Goal: Check status: Check status

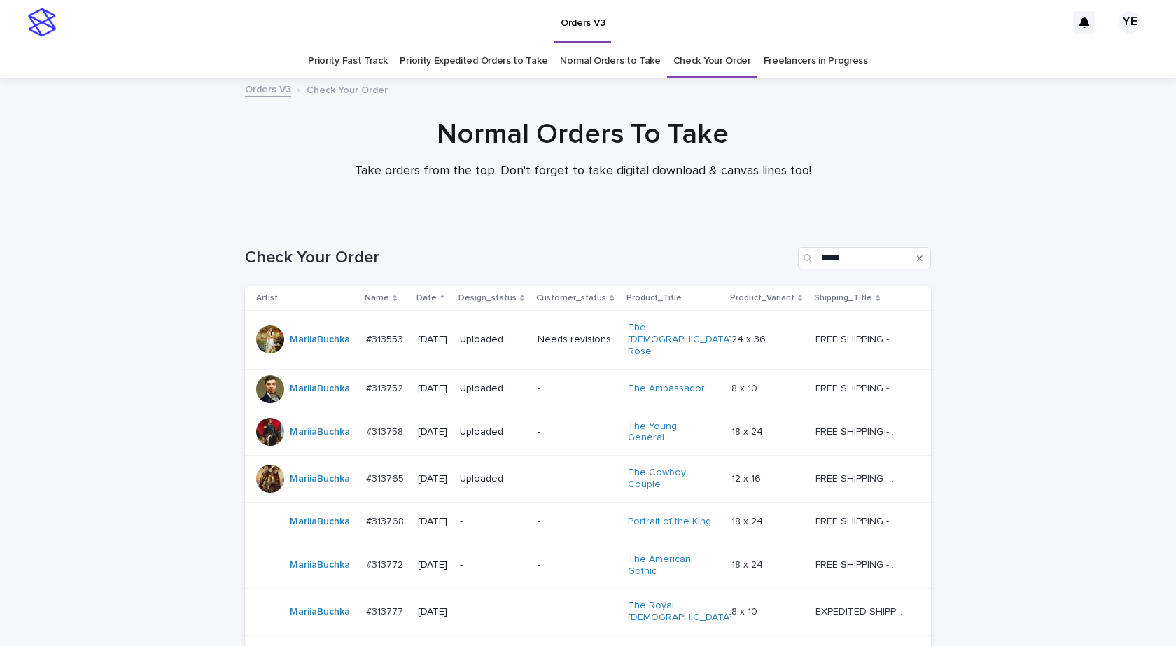
click at [216, 170] on div "Normal Orders To Take Take orders from the top. Don't forget to take digital do…" at bounding box center [582, 155] width 1165 height 74
click at [707, 58] on link "Check Your Order" at bounding box center [712, 61] width 78 height 33
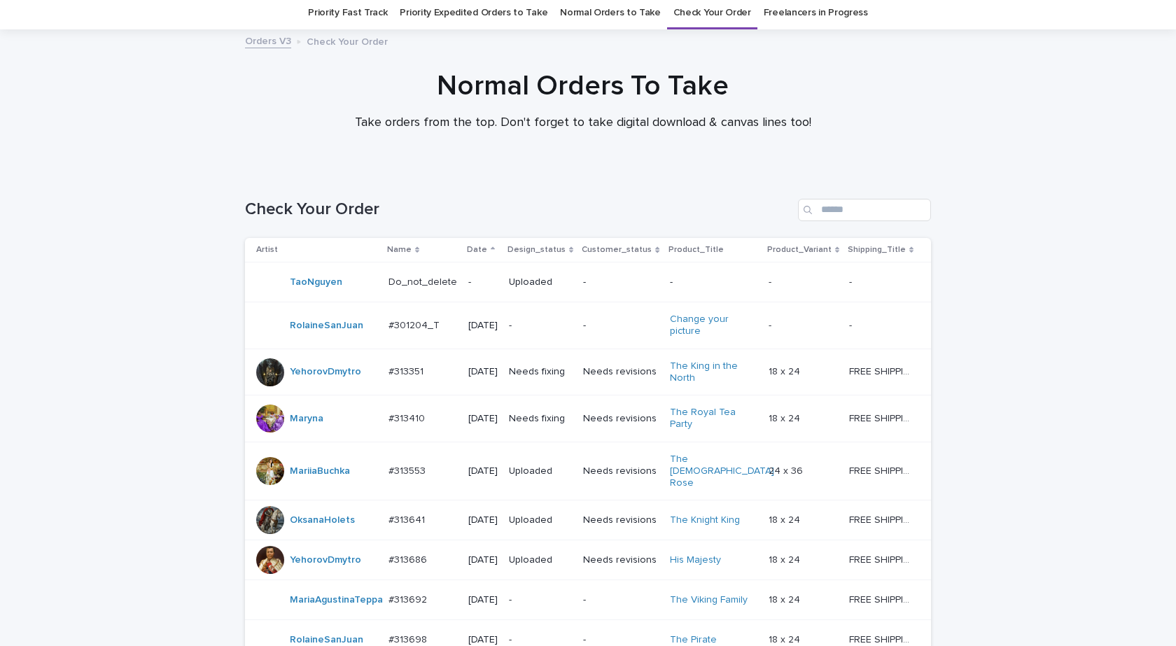
scroll to position [70, 0]
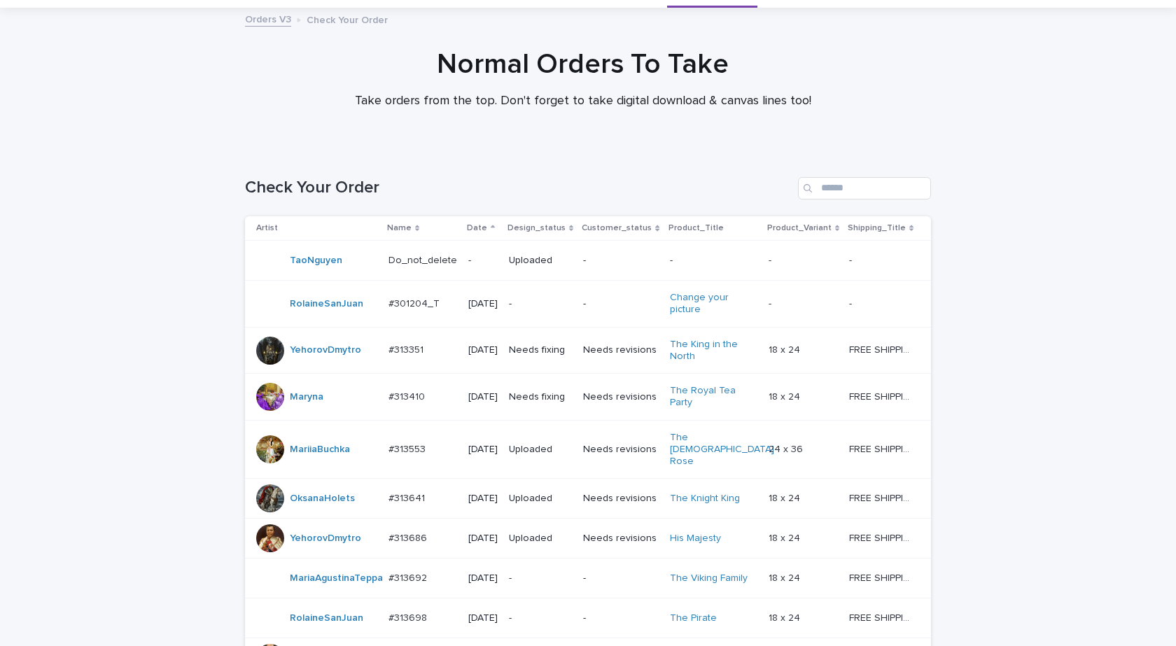
click at [467, 224] on p "Date" at bounding box center [477, 227] width 20 height 15
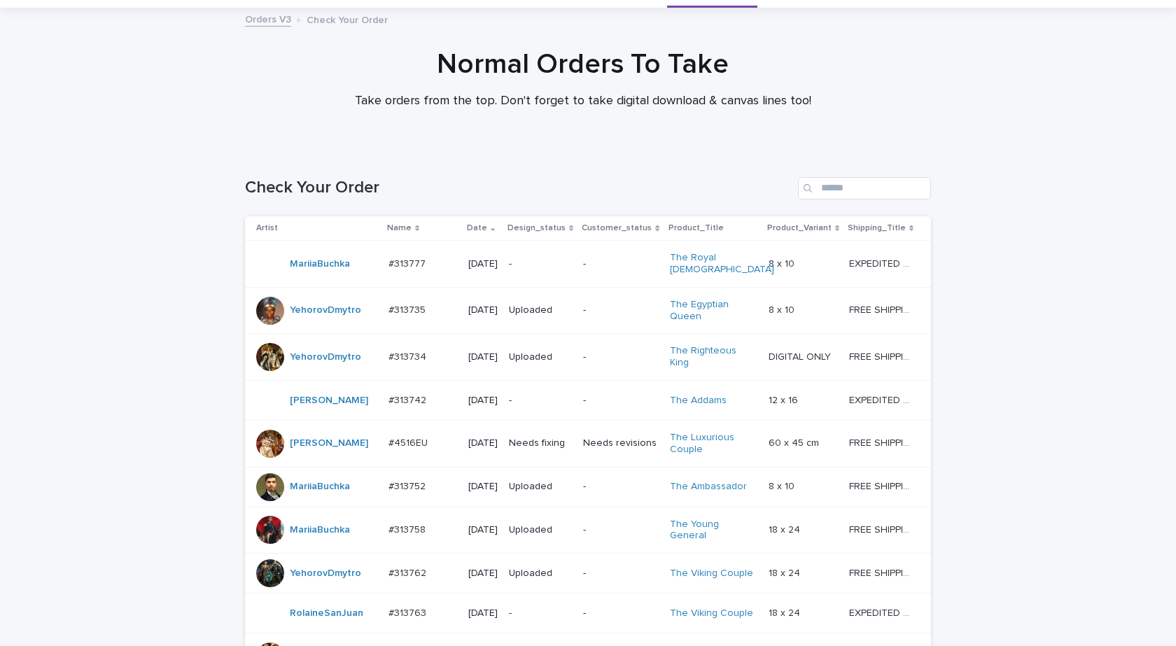
click at [470, 227] on p "Date" at bounding box center [477, 227] width 20 height 15
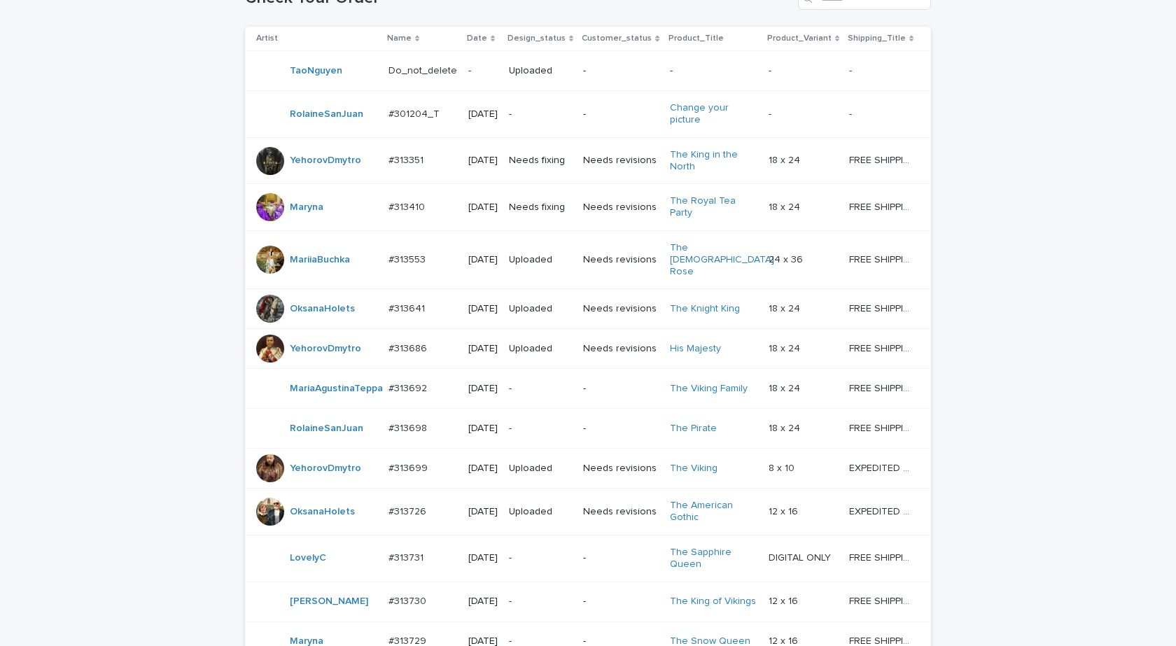
scroll to position [280, 0]
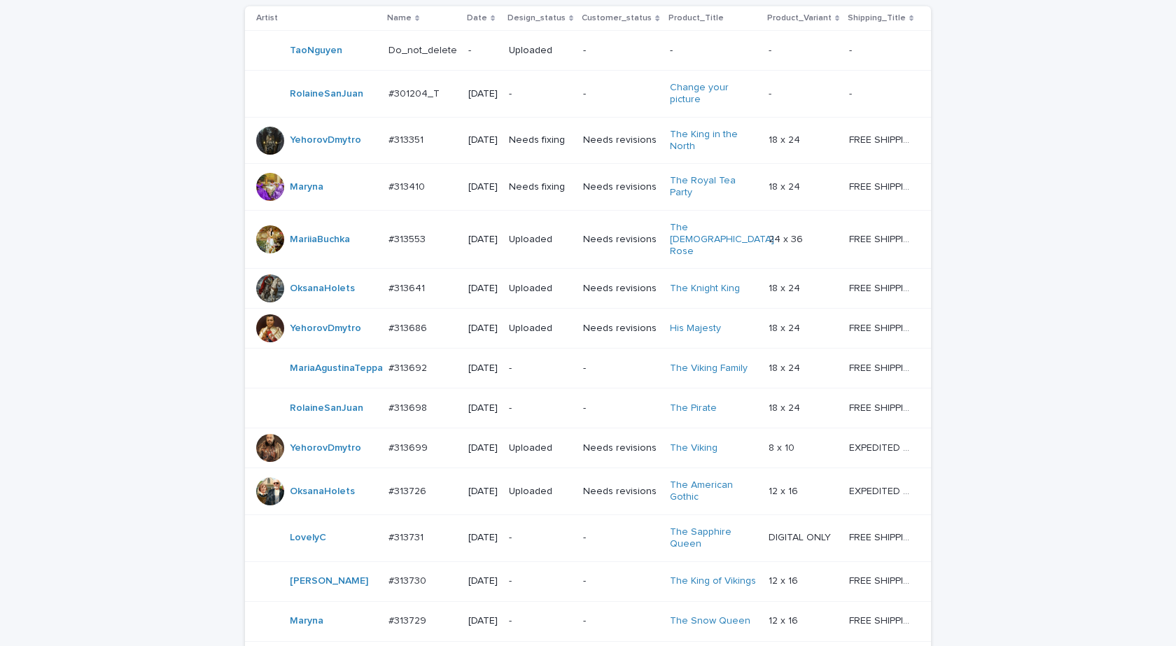
click at [303, 382] on div "MariaAgustinaTeppa" at bounding box center [316, 368] width 121 height 28
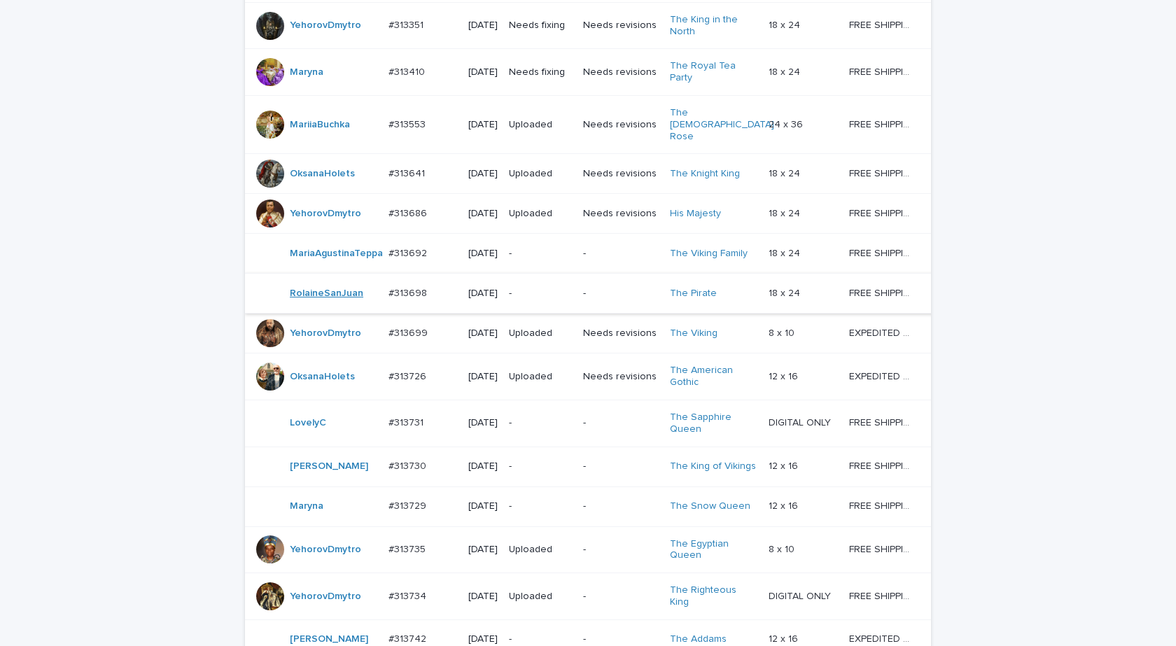
scroll to position [535, 0]
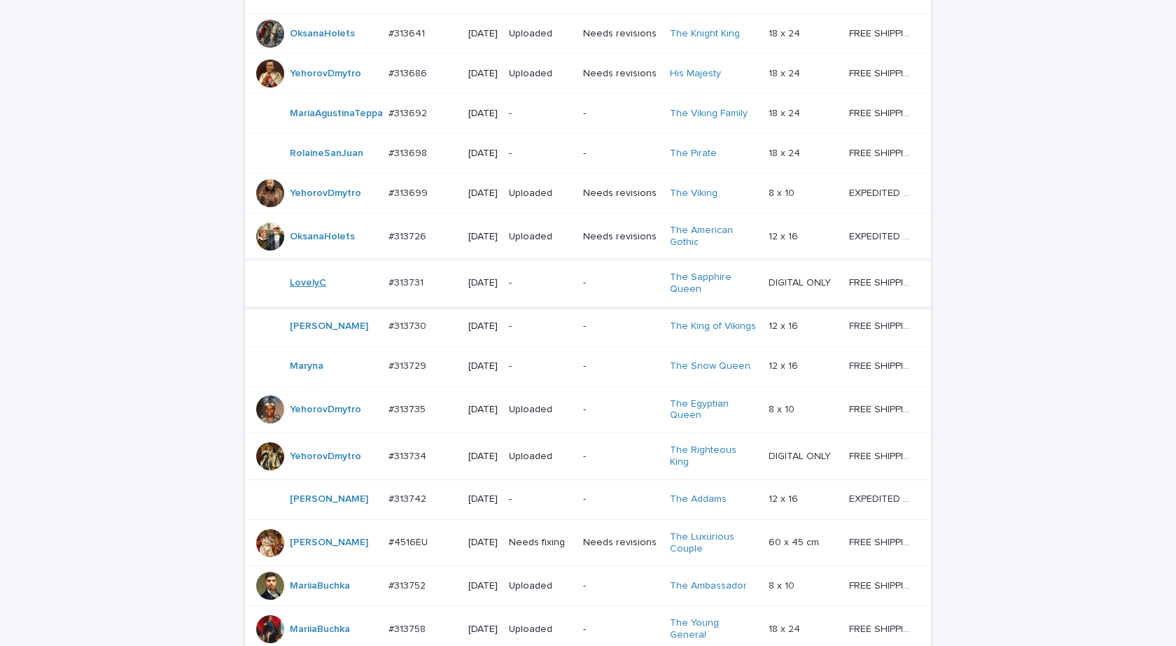
click at [302, 289] on link "LovelyC" at bounding box center [308, 283] width 36 height 12
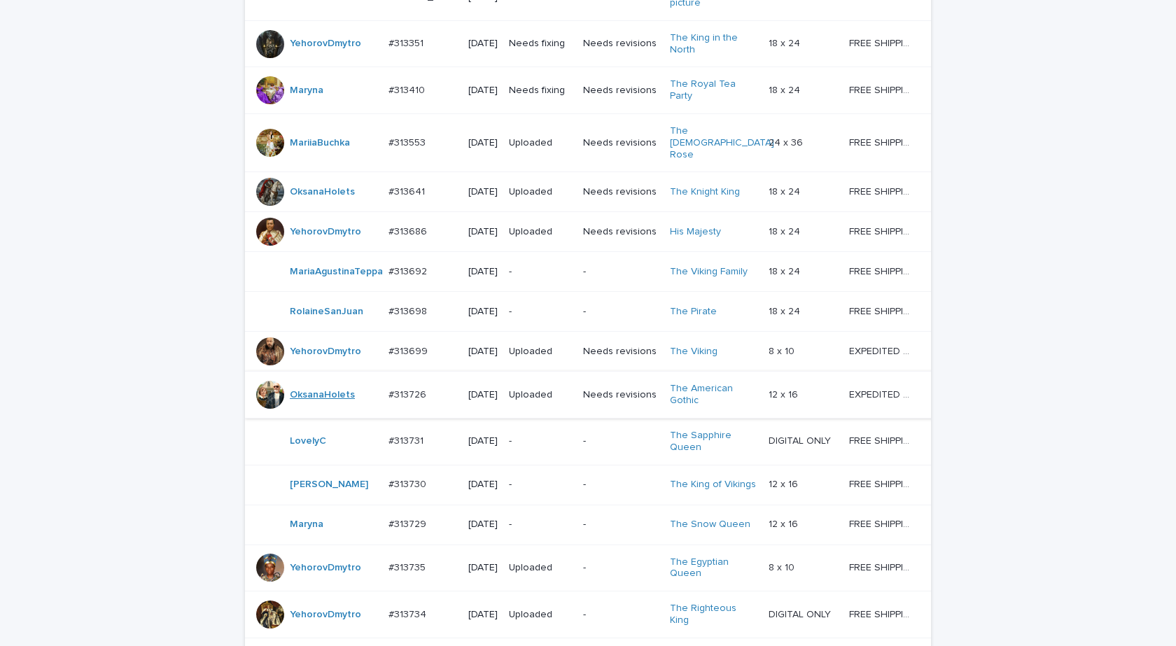
scroll to position [395, 0]
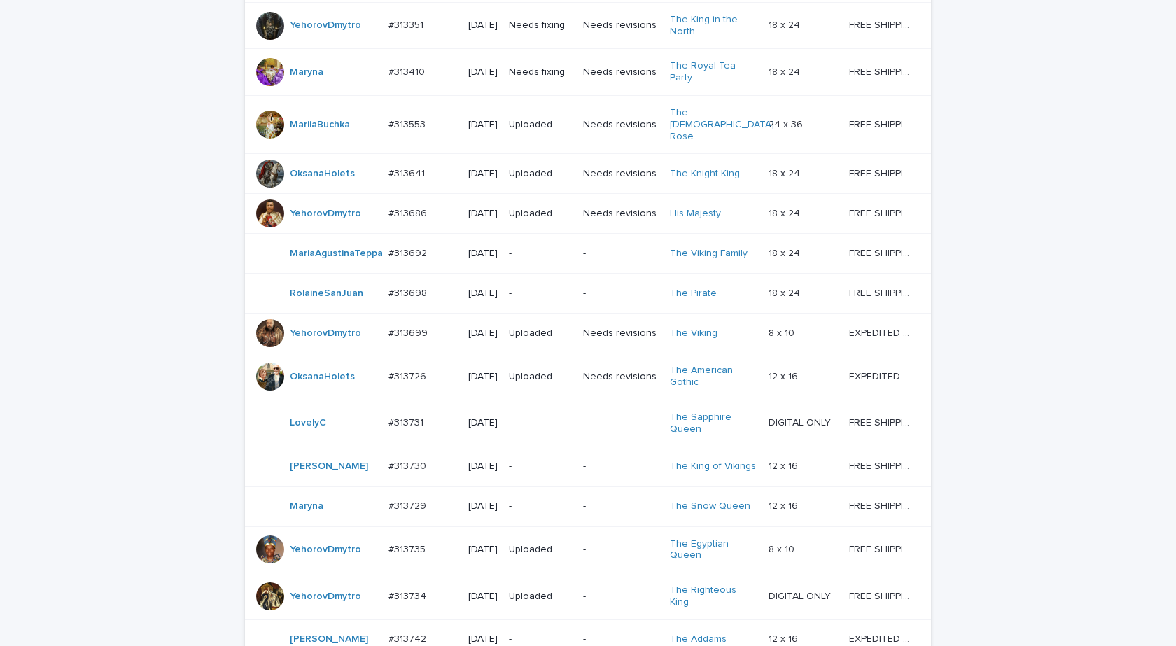
click at [313, 447] on td "LovelyC" at bounding box center [314, 423] width 138 height 47
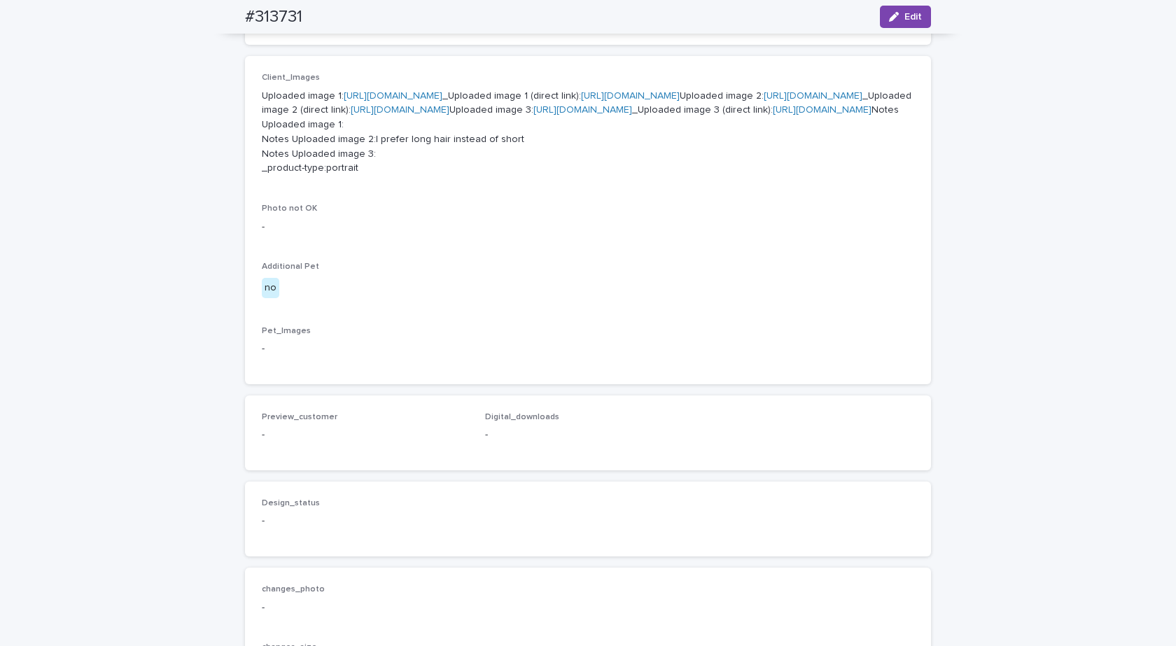
scroll to position [700, 0]
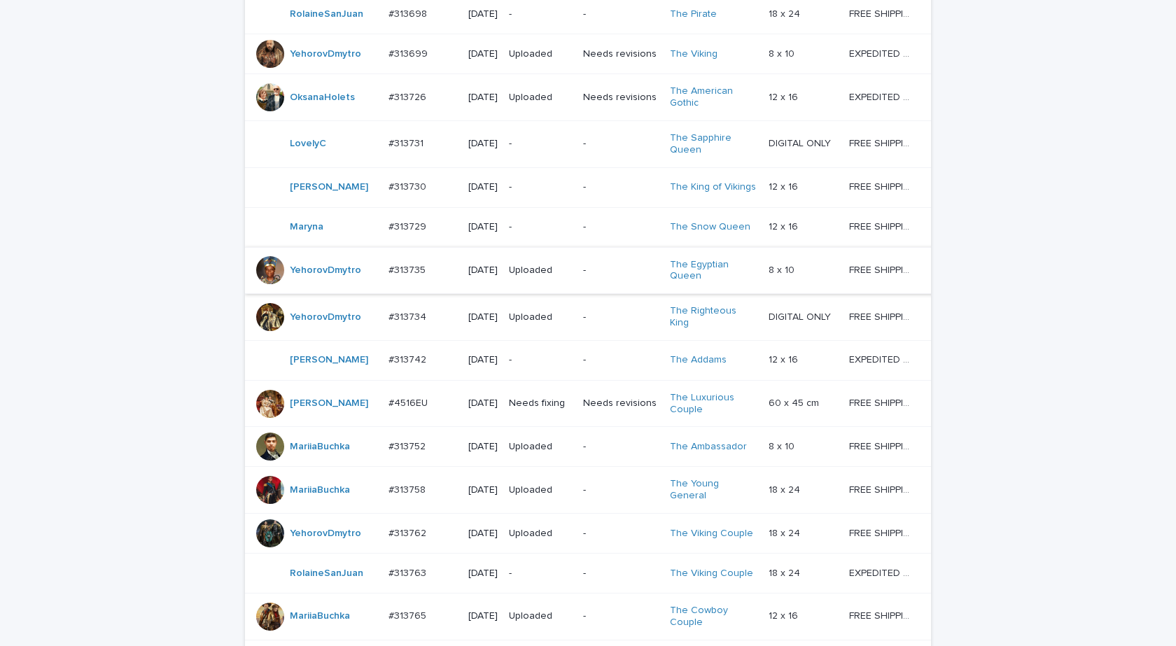
scroll to position [675, 0]
click at [306, 371] on div "YuliyaSergeeva" at bounding box center [329, 359] width 78 height 23
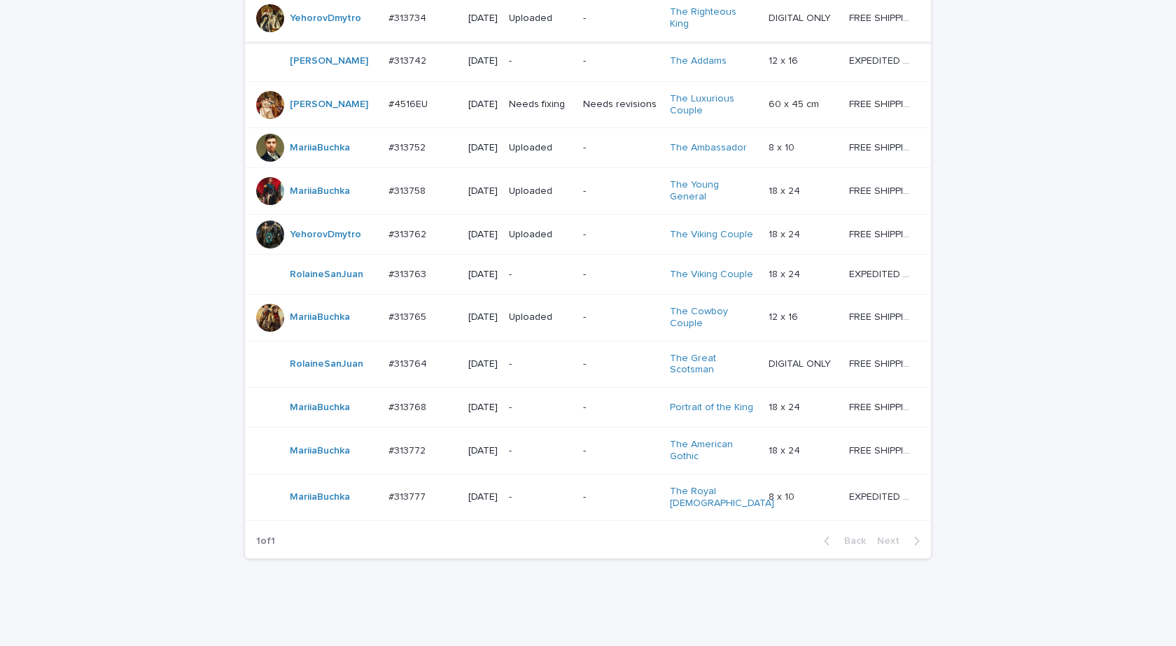
scroll to position [1052, 0]
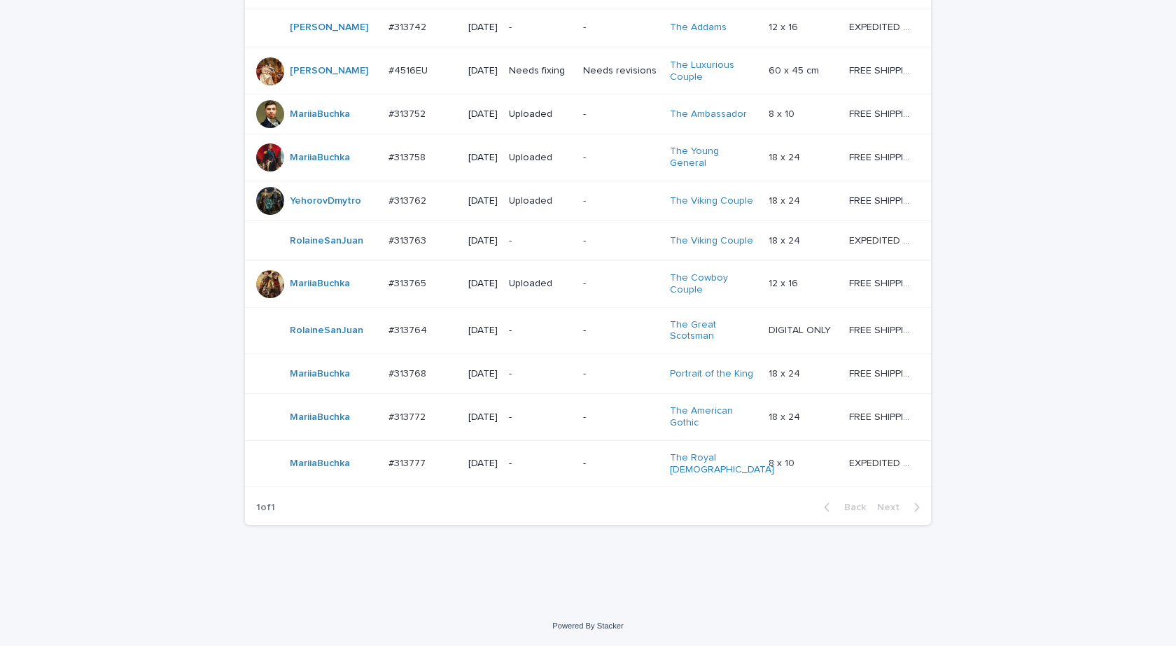
drag, startPoint x: 1125, startPoint y: 485, endPoint x: 1118, endPoint y: 483, distance: 8.0
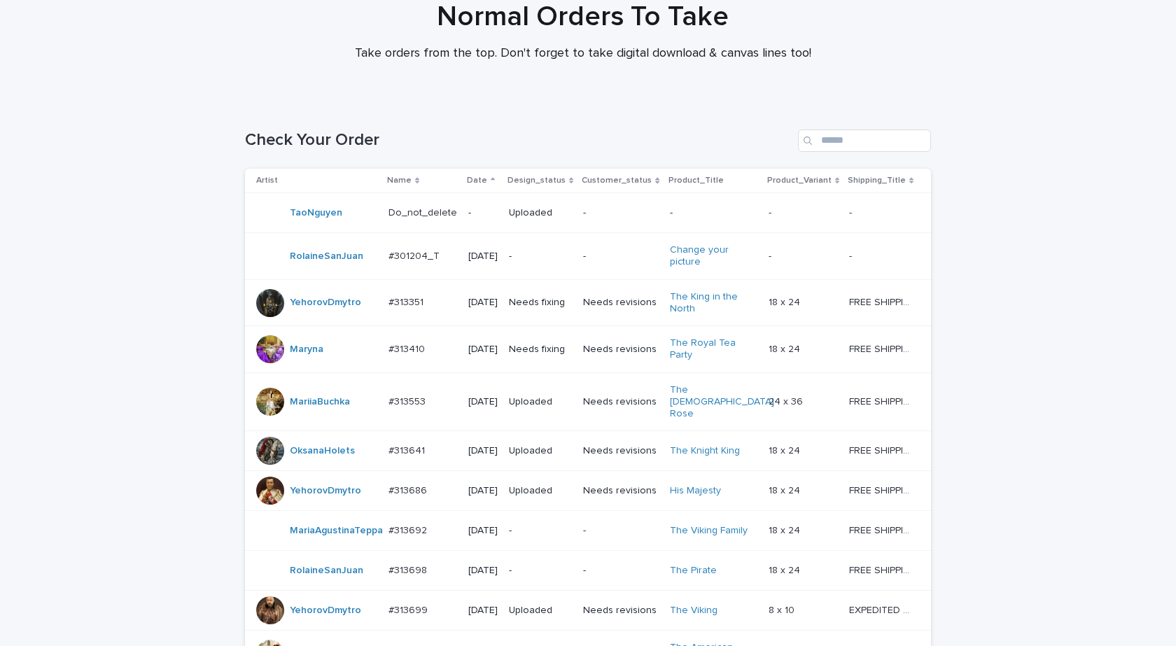
scroll to position [0, 0]
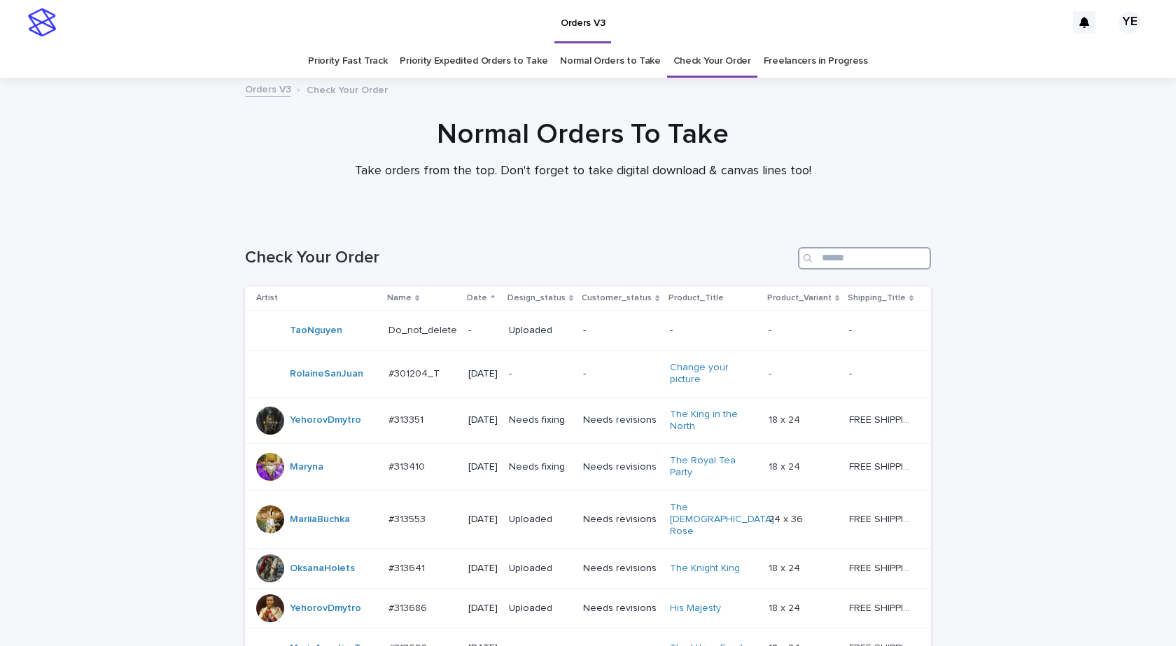
drag, startPoint x: 845, startPoint y: 253, endPoint x: 800, endPoint y: 246, distance: 45.2
click at [801, 247] on div "Search" at bounding box center [864, 258] width 133 height 22
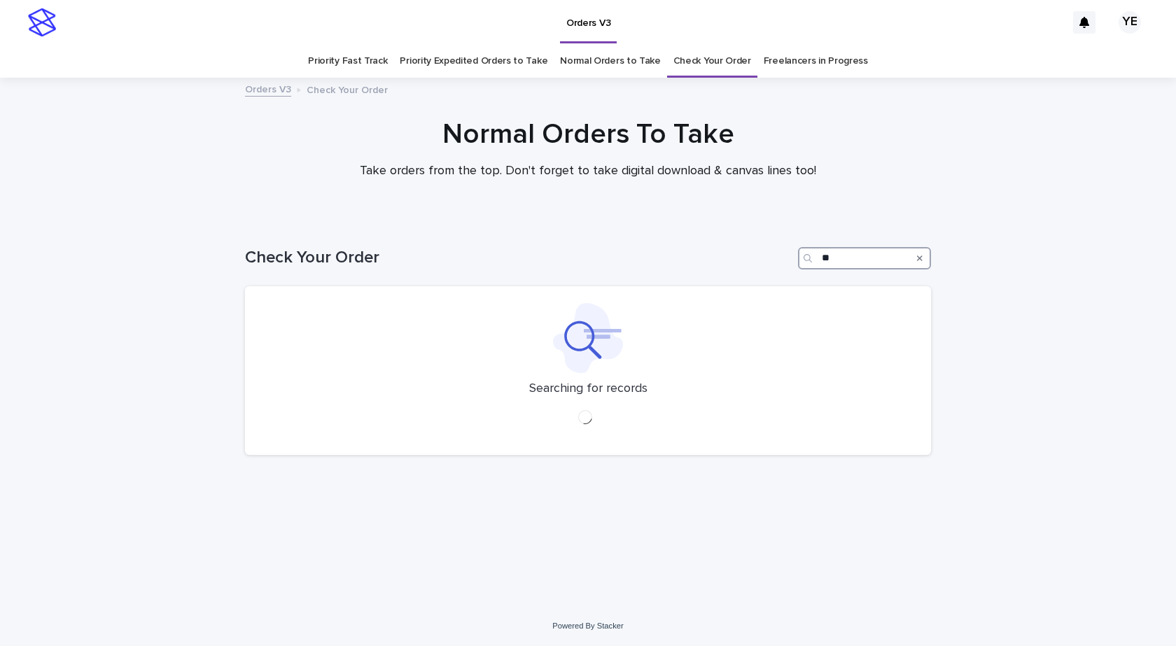
type input "*"
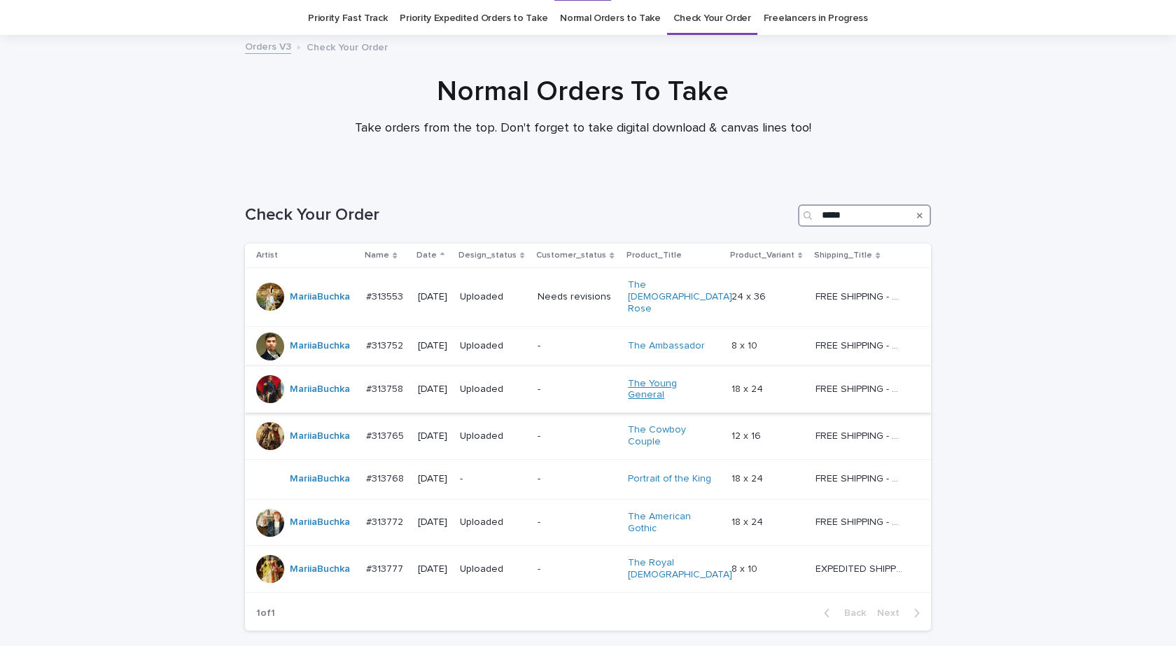
scroll to position [116, 0]
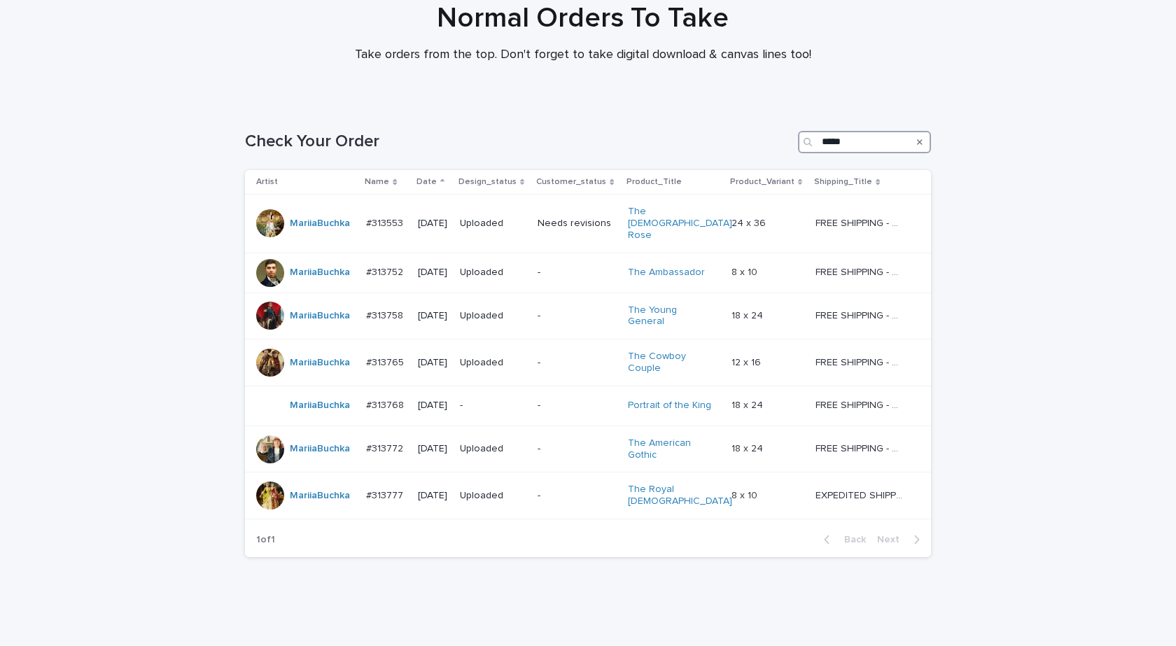
type input "*****"
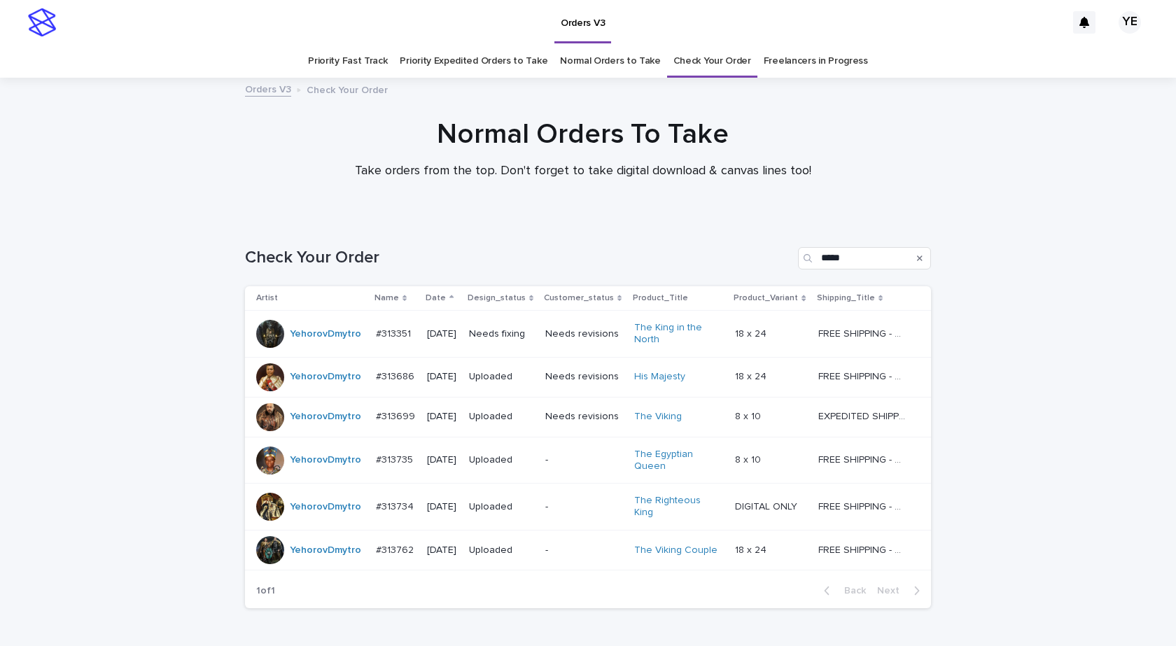
click at [15, 377] on div "Loading... Saving… Loading... Saving… Check Your Order ***** Artist Name Date D…" at bounding box center [588, 454] width 1176 height 470
drag, startPoint x: 848, startPoint y: 255, endPoint x: 710, endPoint y: 234, distance: 138.7
click at [715, 235] on div "Check Your Order *****" at bounding box center [588, 252] width 686 height 67
click at [675, 56] on link "Check Your Order" at bounding box center [712, 61] width 78 height 33
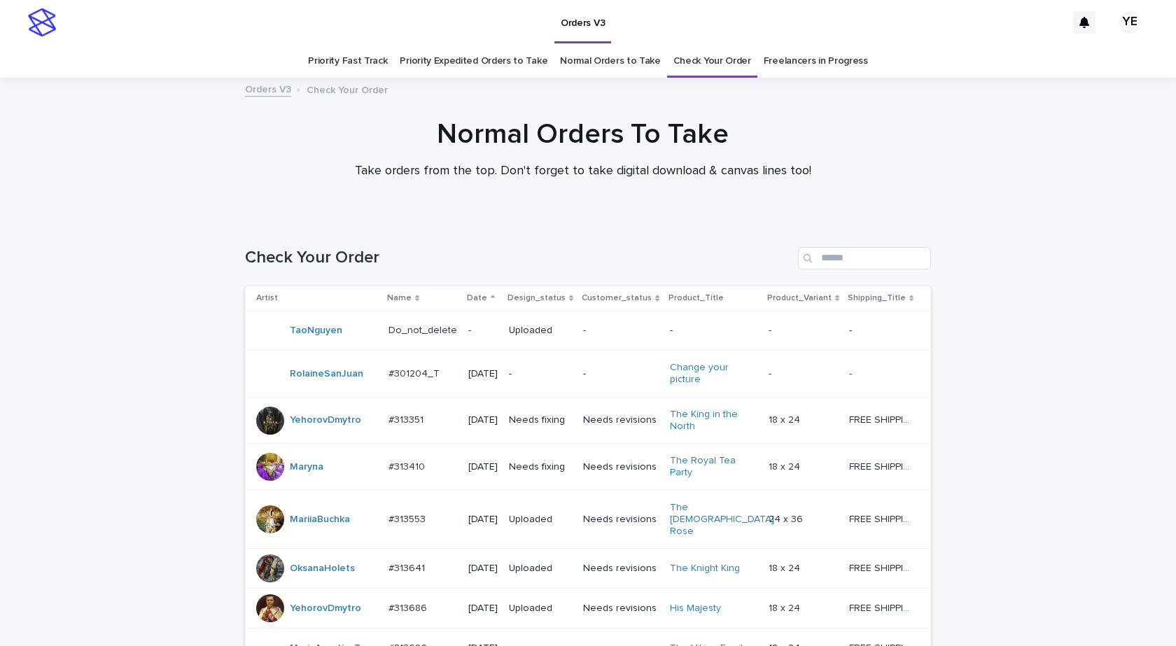
click at [468, 293] on p "Date" at bounding box center [477, 297] width 20 height 15
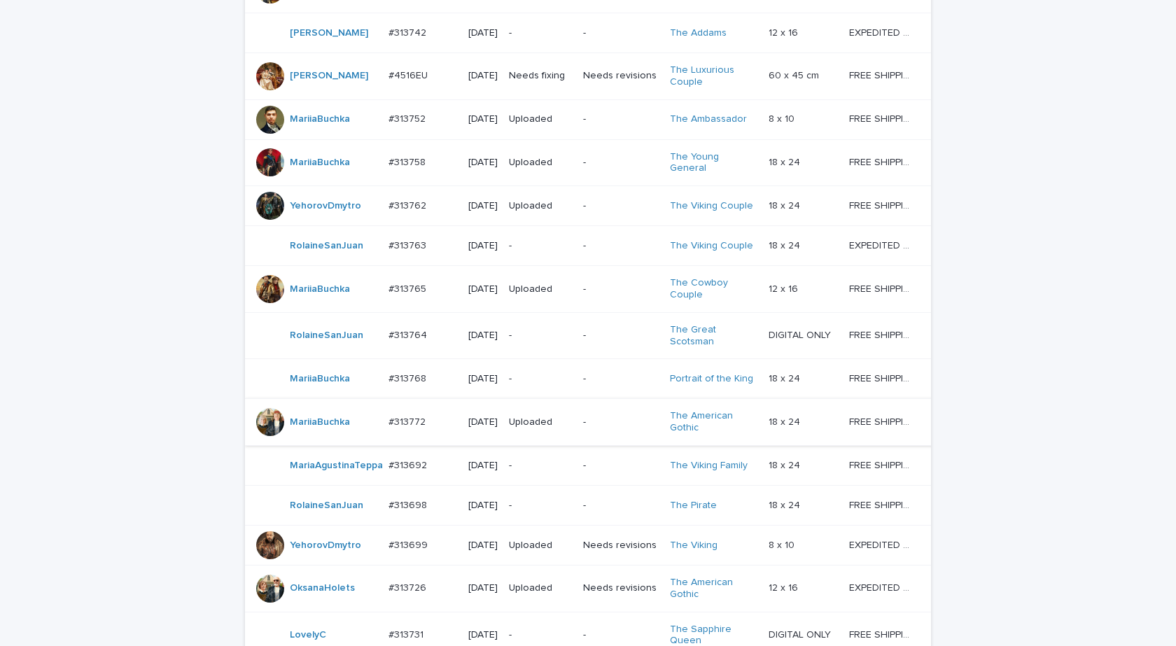
scroll to position [560, 0]
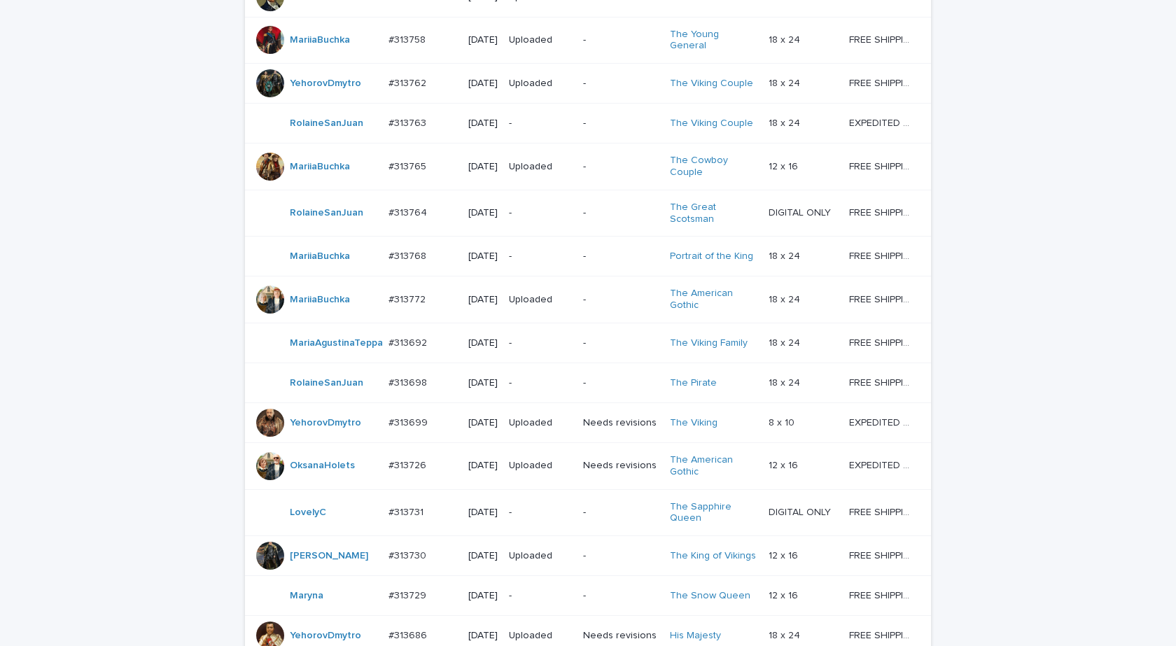
click at [383, 363] on td "#313692 #313692" at bounding box center [423, 343] width 80 height 40
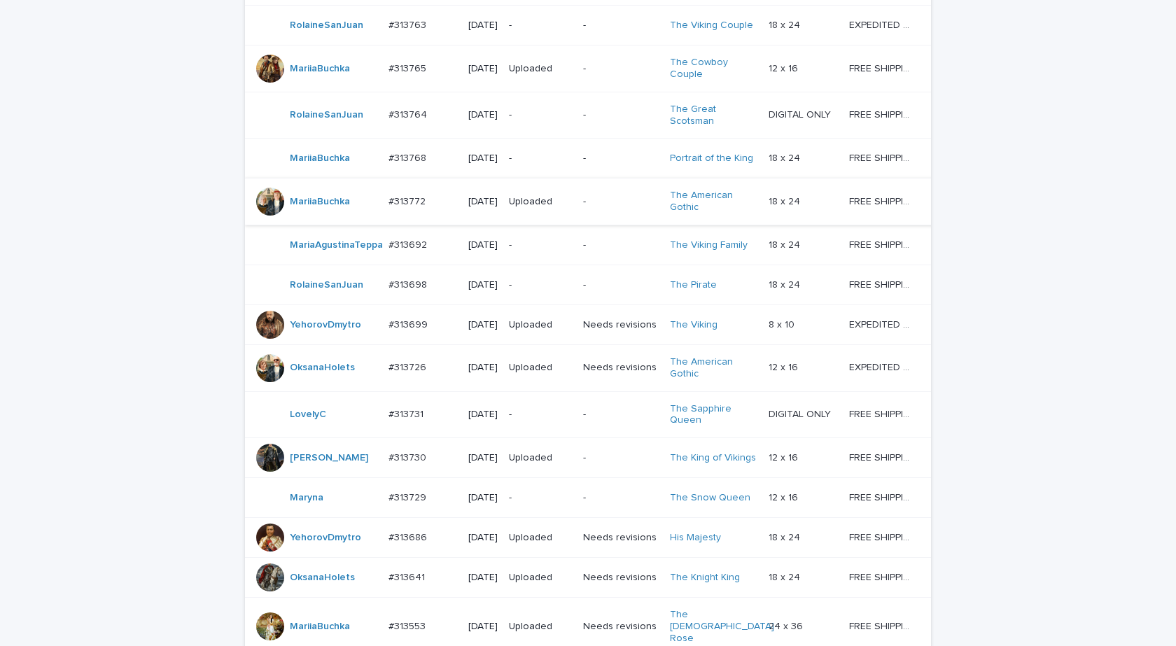
scroll to position [815, 0]
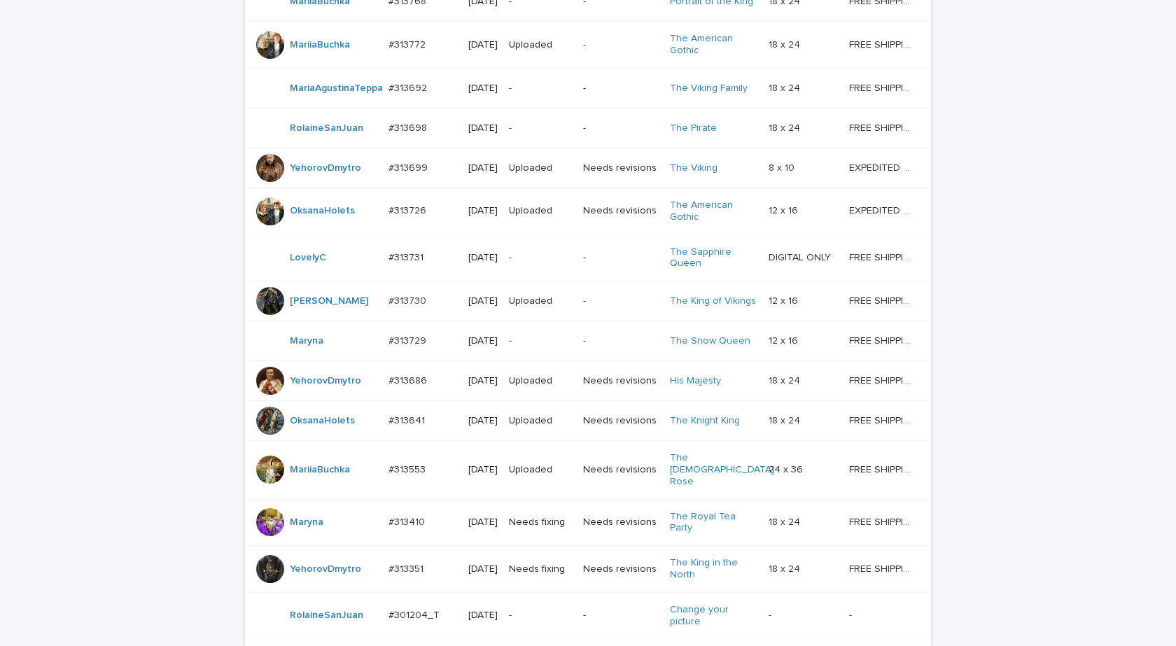
click at [301, 321] on td "MichL" at bounding box center [314, 301] width 138 height 40
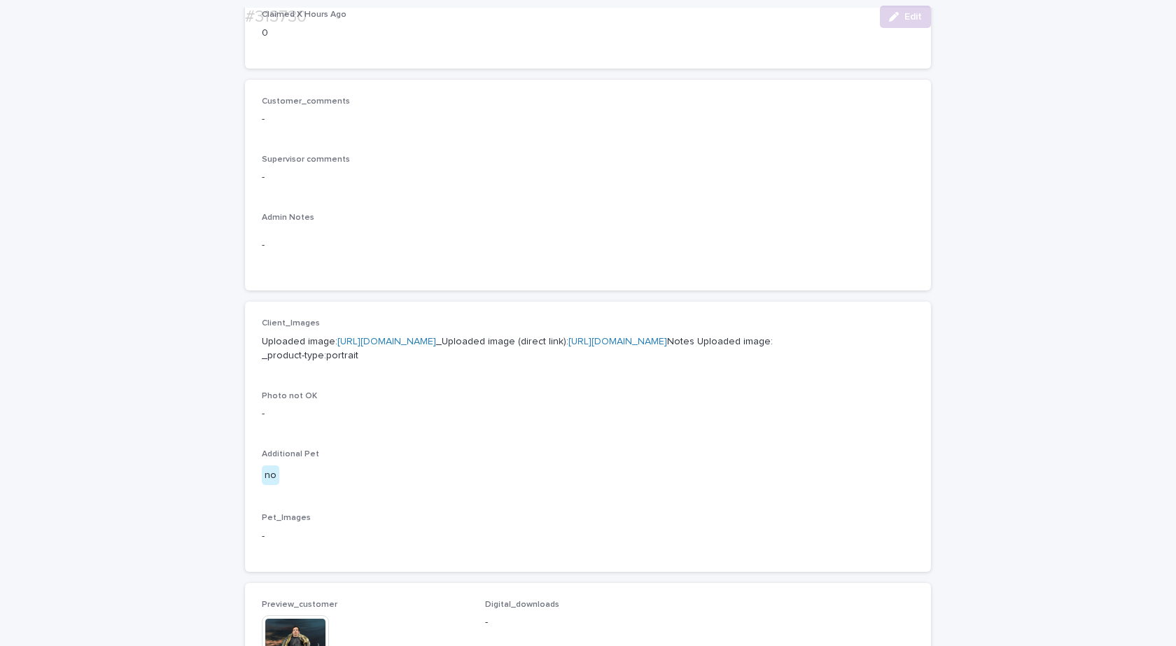
scroll to position [350, 0]
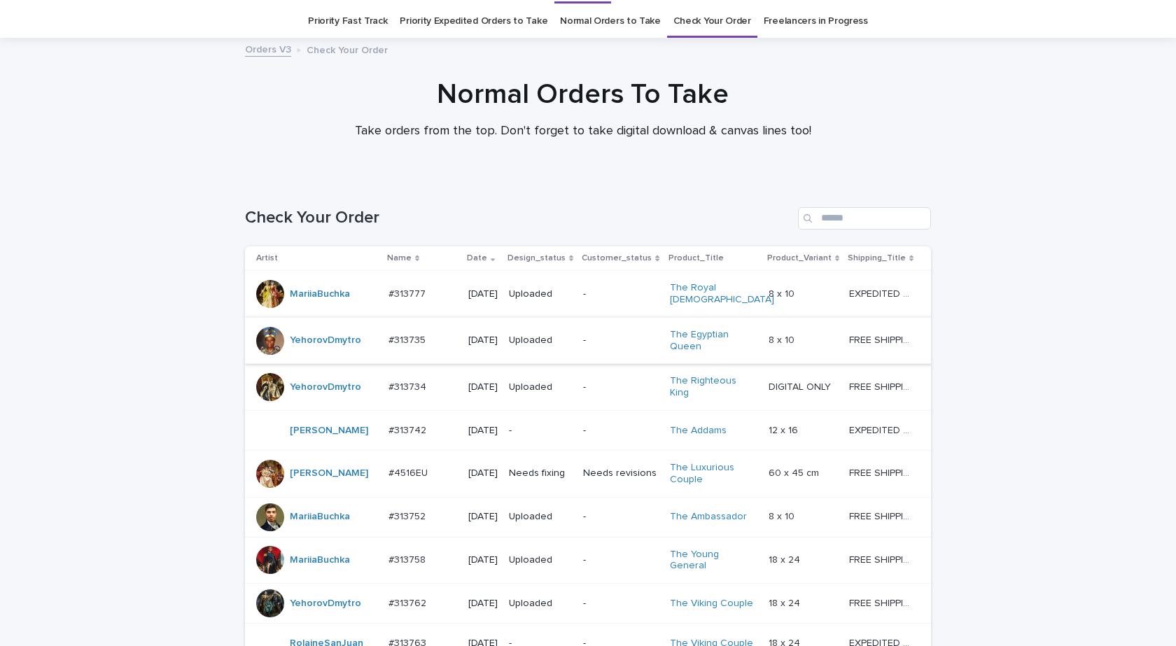
scroll to position [25, 0]
